Goal: Task Accomplishment & Management: Manage account settings

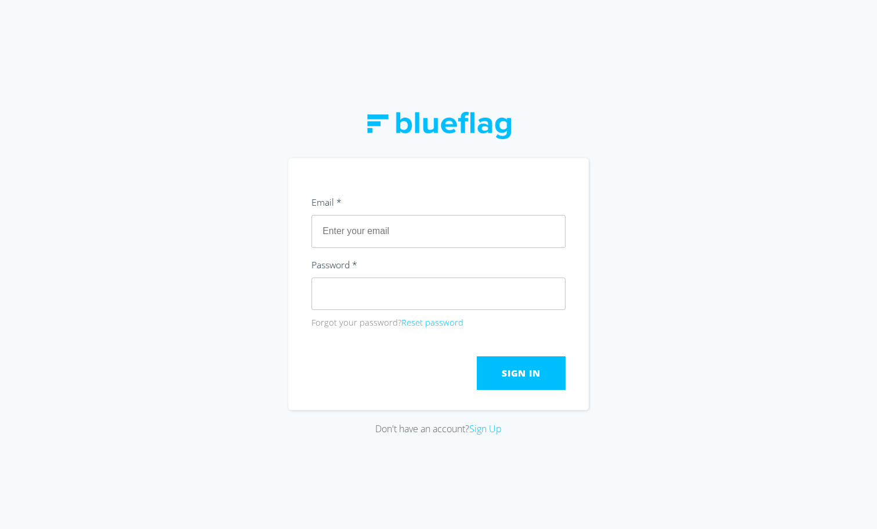
click at [375, 213] on div "Email *" at bounding box center [438, 204] width 254 height 21
click at [416, 321] on button "Reset password" at bounding box center [432, 323] width 62 height 13
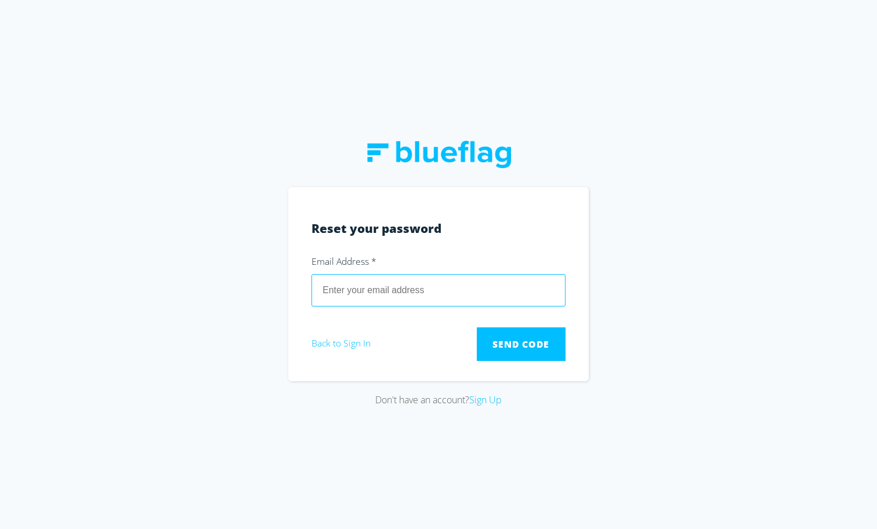
click at [399, 290] on input "email" at bounding box center [438, 290] width 254 height 32
type input "[EMAIL_ADDRESS][DOMAIN_NAME]"
click at [477, 328] on button "Send Code" at bounding box center [521, 345] width 89 height 34
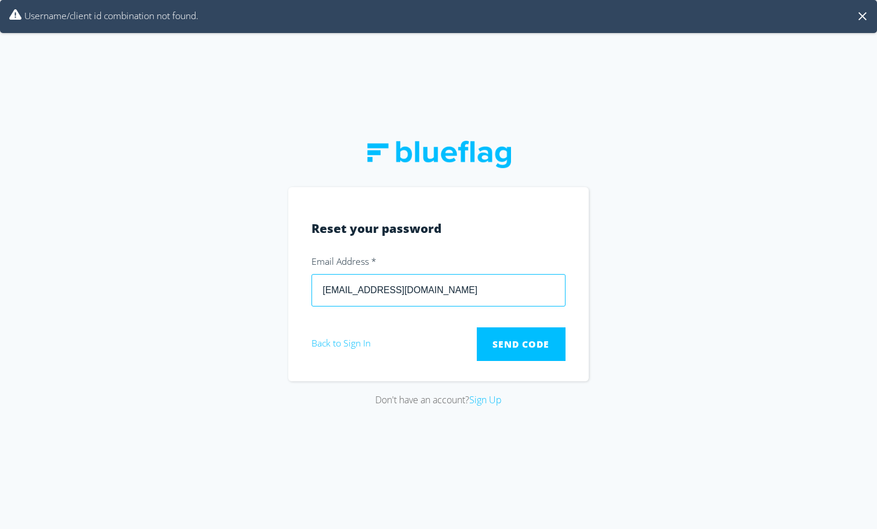
click at [459, 301] on input "[EMAIL_ADDRESS][DOMAIN_NAME]" at bounding box center [438, 290] width 254 height 32
click at [511, 338] on span "Send Code" at bounding box center [520, 344] width 57 height 13
click at [401, 159] on img at bounding box center [438, 155] width 145 height 28
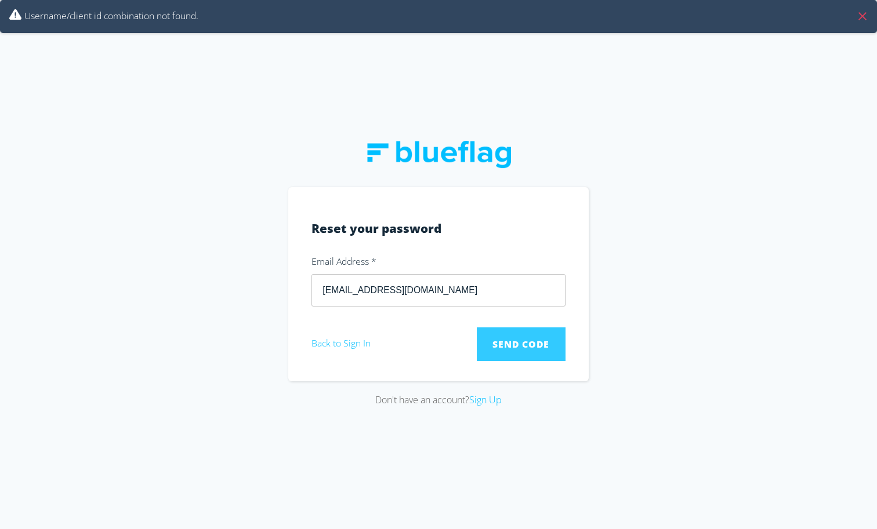
click at [863, 16] on button at bounding box center [862, 16] width 10 height 10
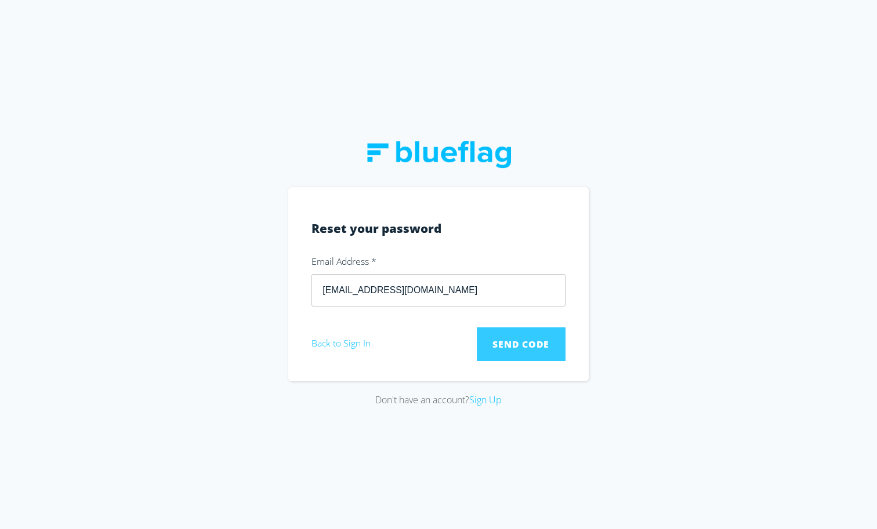
drag, startPoint x: 372, startPoint y: 228, endPoint x: 464, endPoint y: 228, distance: 92.8
click at [380, 228] on h3 "Reset your password" at bounding box center [438, 229] width 254 height 18
click at [481, 228] on h3 "Reset your password" at bounding box center [438, 229] width 254 height 18
click at [455, 163] on img at bounding box center [438, 155] width 145 height 28
drag, startPoint x: 456, startPoint y: 232, endPoint x: 362, endPoint y: 207, distance: 97.2
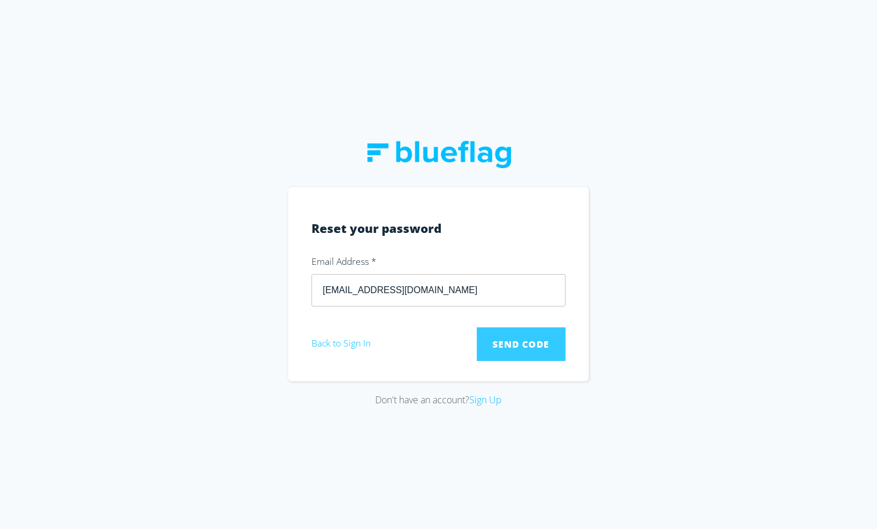
click at [362, 207] on section "Reset your password Email Address * [EMAIL_ADDRESS][DOMAIN_NAME] Send Code Back…" at bounding box center [438, 284] width 300 height 194
drag, startPoint x: 409, startPoint y: 150, endPoint x: 357, endPoint y: 341, distance: 198.7
